Goal: Transaction & Acquisition: Purchase product/service

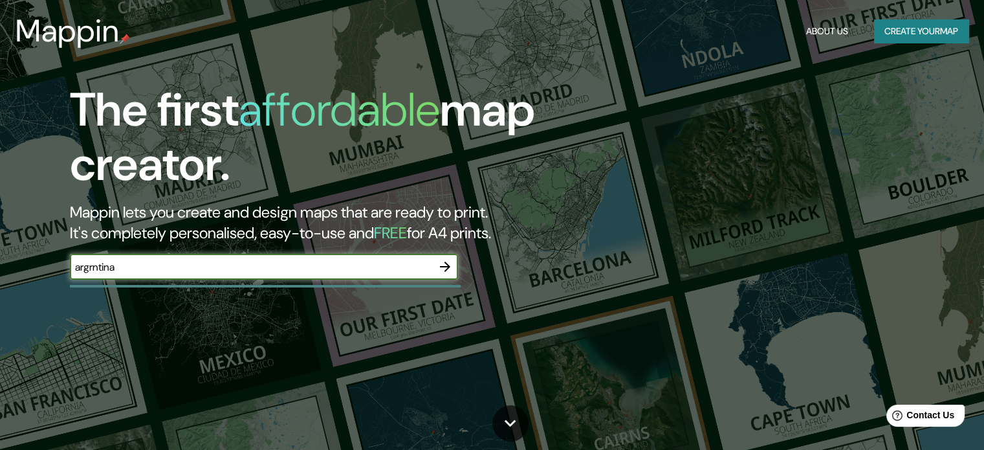
type input "argrntina"
click at [445, 265] on icon "button" at bounding box center [445, 267] width 16 height 16
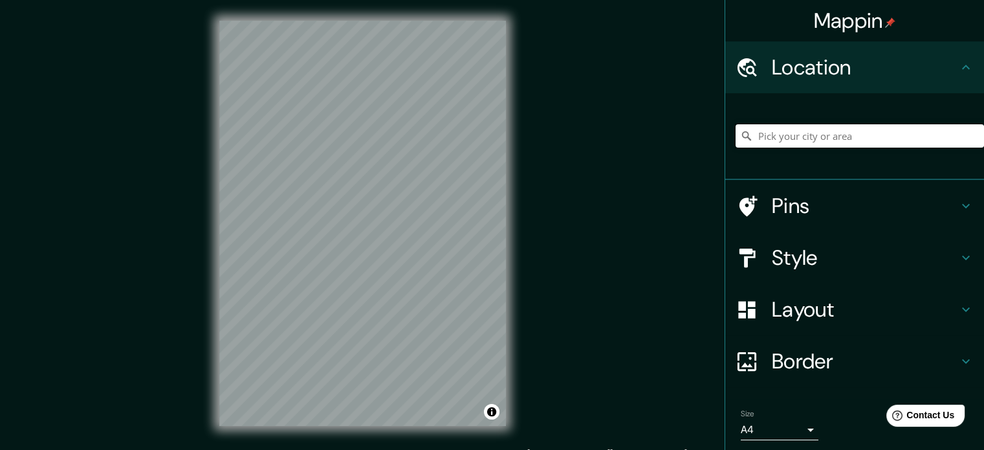
click at [777, 136] on input "Pick your city or area" at bounding box center [860, 135] width 248 height 23
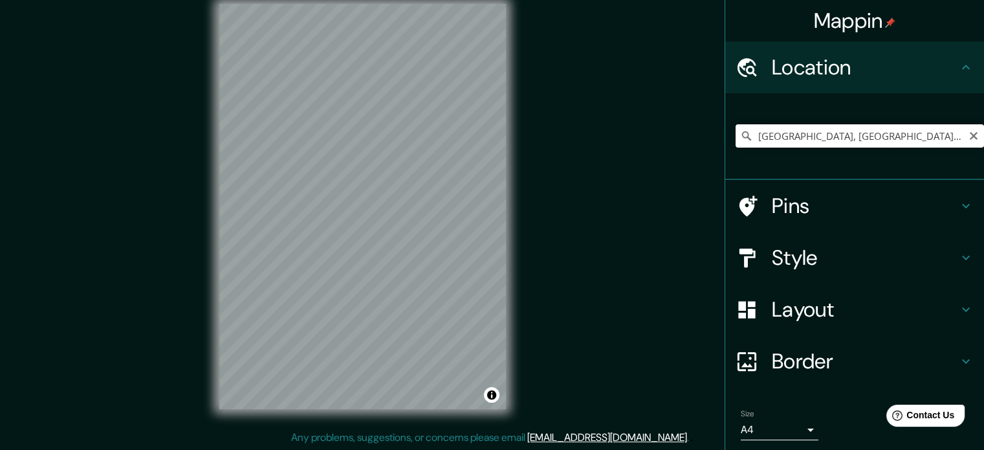
click at [773, 133] on input "[GEOGRAPHIC_DATA], [GEOGRAPHIC_DATA][PERSON_NAME], [GEOGRAPHIC_DATA]" at bounding box center [860, 135] width 248 height 23
click at [775, 133] on input "[GEOGRAPHIC_DATA], [GEOGRAPHIC_DATA][PERSON_NAME], [GEOGRAPHIC_DATA]" at bounding box center [860, 135] width 248 height 23
click at [940, 134] on input "[GEOGRAPHIC_DATA], [GEOGRAPHIC_DATA][PERSON_NAME], [GEOGRAPHIC_DATA]" at bounding box center [860, 135] width 248 height 23
click at [810, 130] on input "[GEOGRAPHIC_DATA], [GEOGRAPHIC_DATA][PERSON_NAME], [GEOGRAPHIC_DATA]" at bounding box center [860, 135] width 248 height 23
click at [943, 138] on input "[GEOGRAPHIC_DATA], [GEOGRAPHIC_DATA][PERSON_NAME], [GEOGRAPHIC_DATA]" at bounding box center [860, 135] width 248 height 23
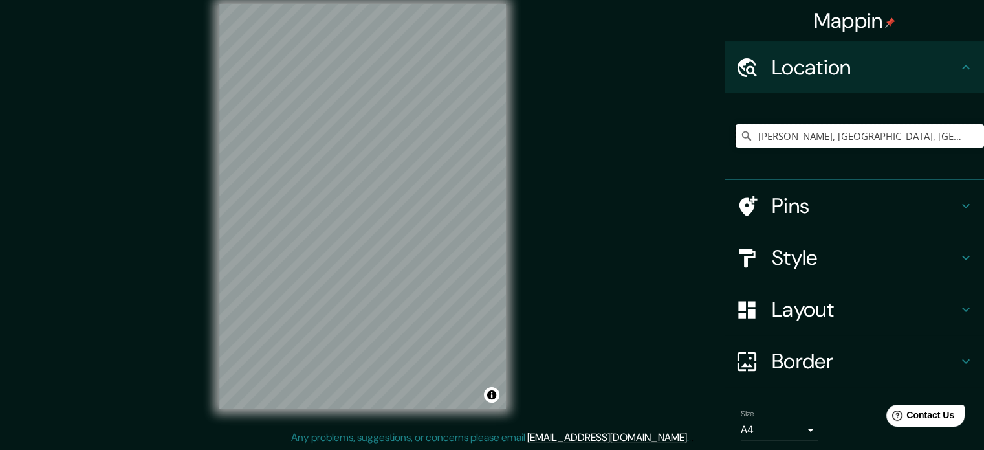
scroll to position [0, 0]
drag, startPoint x: 815, startPoint y: 134, endPoint x: 751, endPoint y: 151, distance: 66.4
click at [751, 151] on div "[PERSON_NAME], [GEOGRAPHIC_DATA], [GEOGRAPHIC_DATA][PERSON_NAME], X5002, [GEOGR…" at bounding box center [860, 136] width 248 height 65
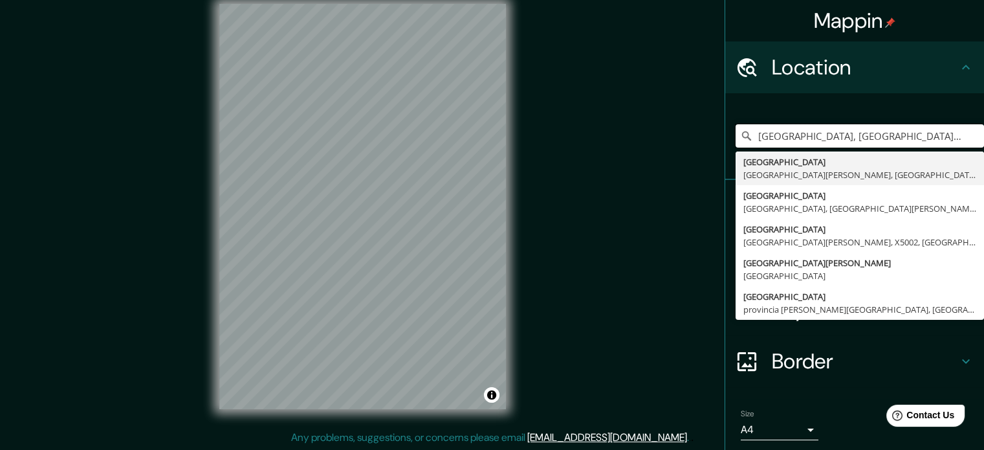
type input "[GEOGRAPHIC_DATA], [GEOGRAPHIC_DATA][PERSON_NAME], X5002, [GEOGRAPHIC_DATA]"
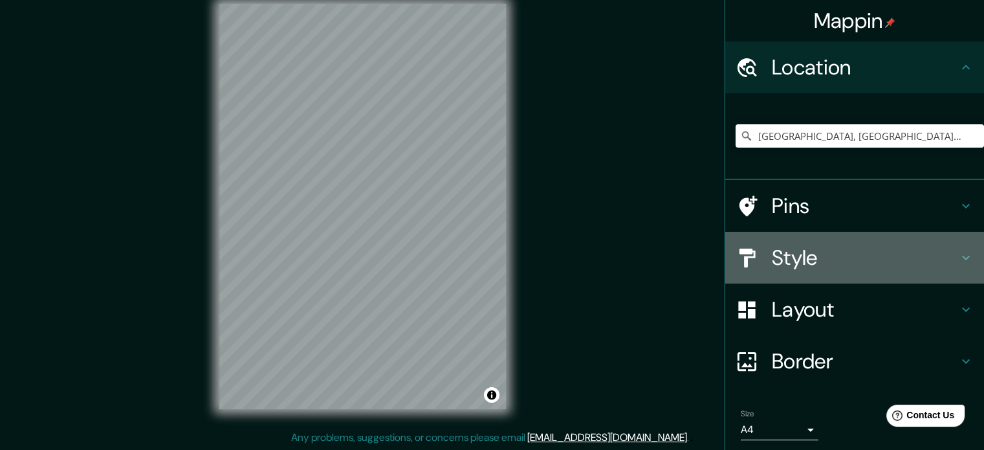
click at [861, 256] on h4 "Style" at bounding box center [865, 258] width 186 height 26
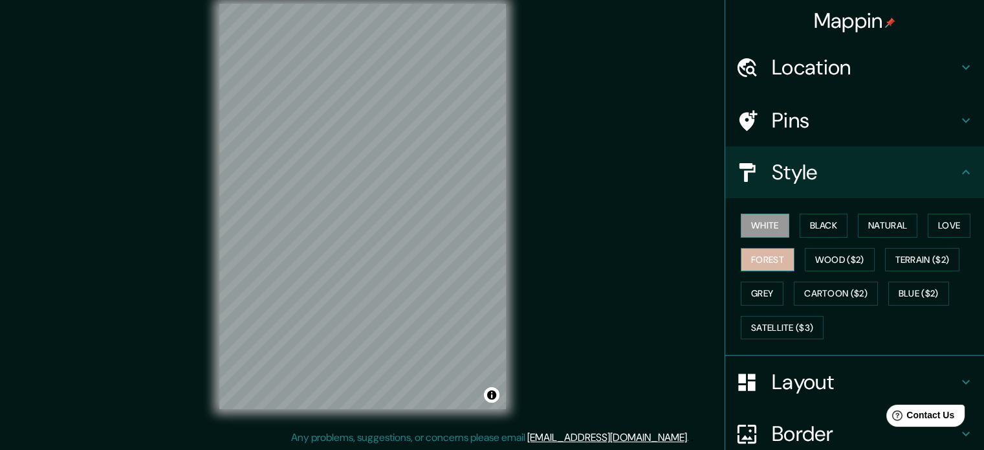
click at [741, 258] on button "Forest" at bounding box center [768, 260] width 54 height 24
